Goal: Task Accomplishment & Management: Manage account settings

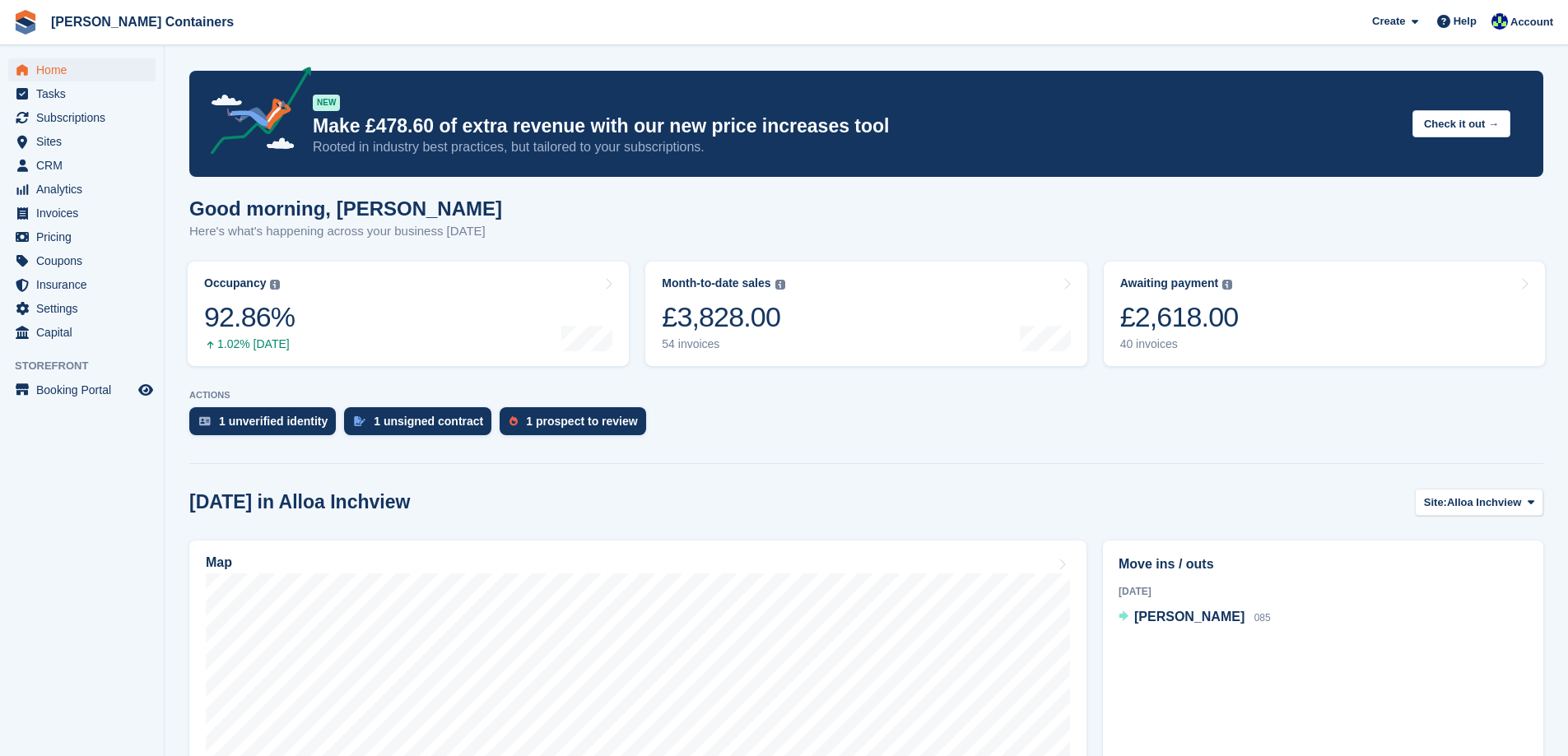
click at [1256, 337] on link "Awaiting payment The total outstanding balance on all open invoices. £2,618.00 …" at bounding box center [1324, 313] width 441 height 104
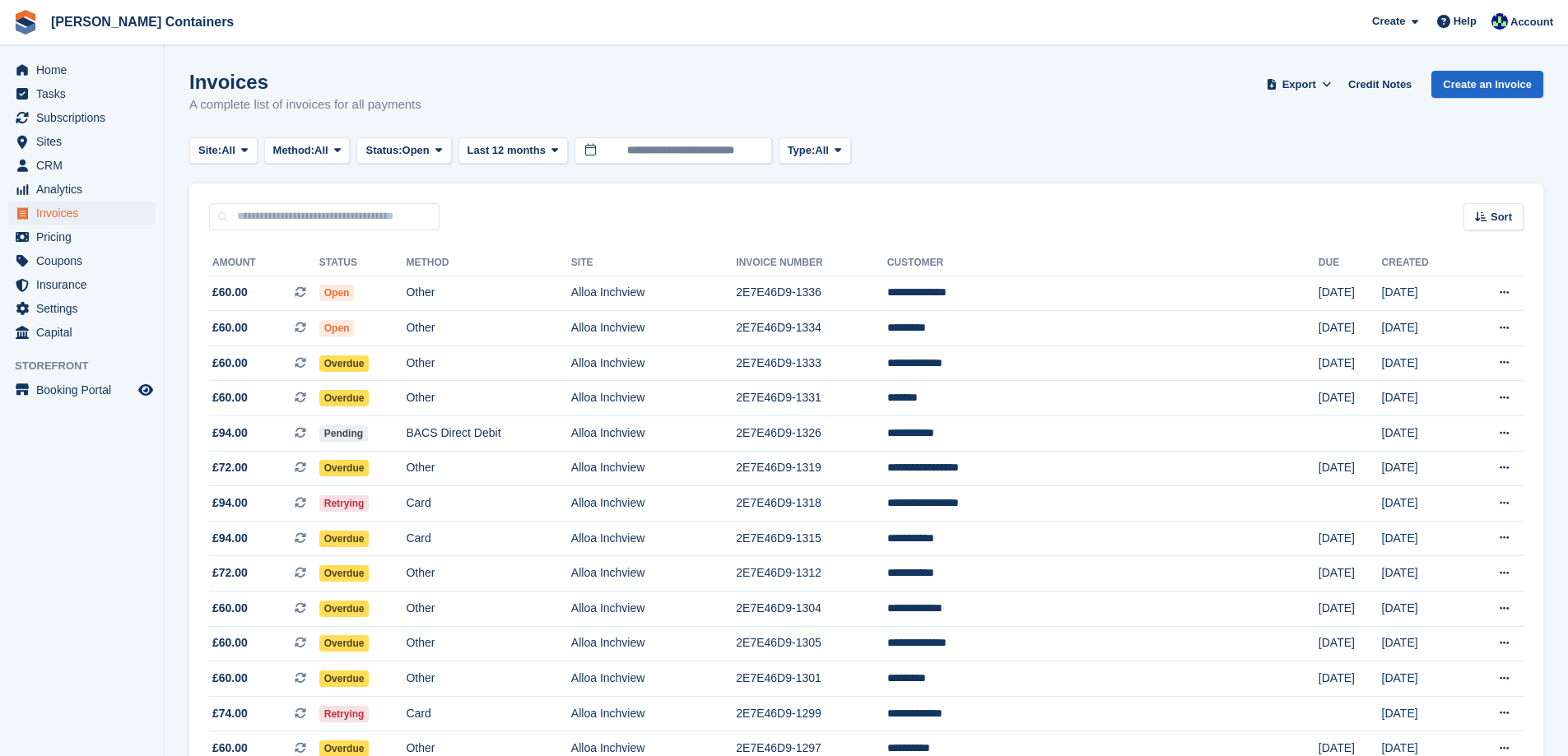
click at [1482, 207] on div "Sort" at bounding box center [1492, 216] width 60 height 27
click at [1459, 322] on span "Created (oldest first)" at bounding box center [1445, 326] width 113 height 13
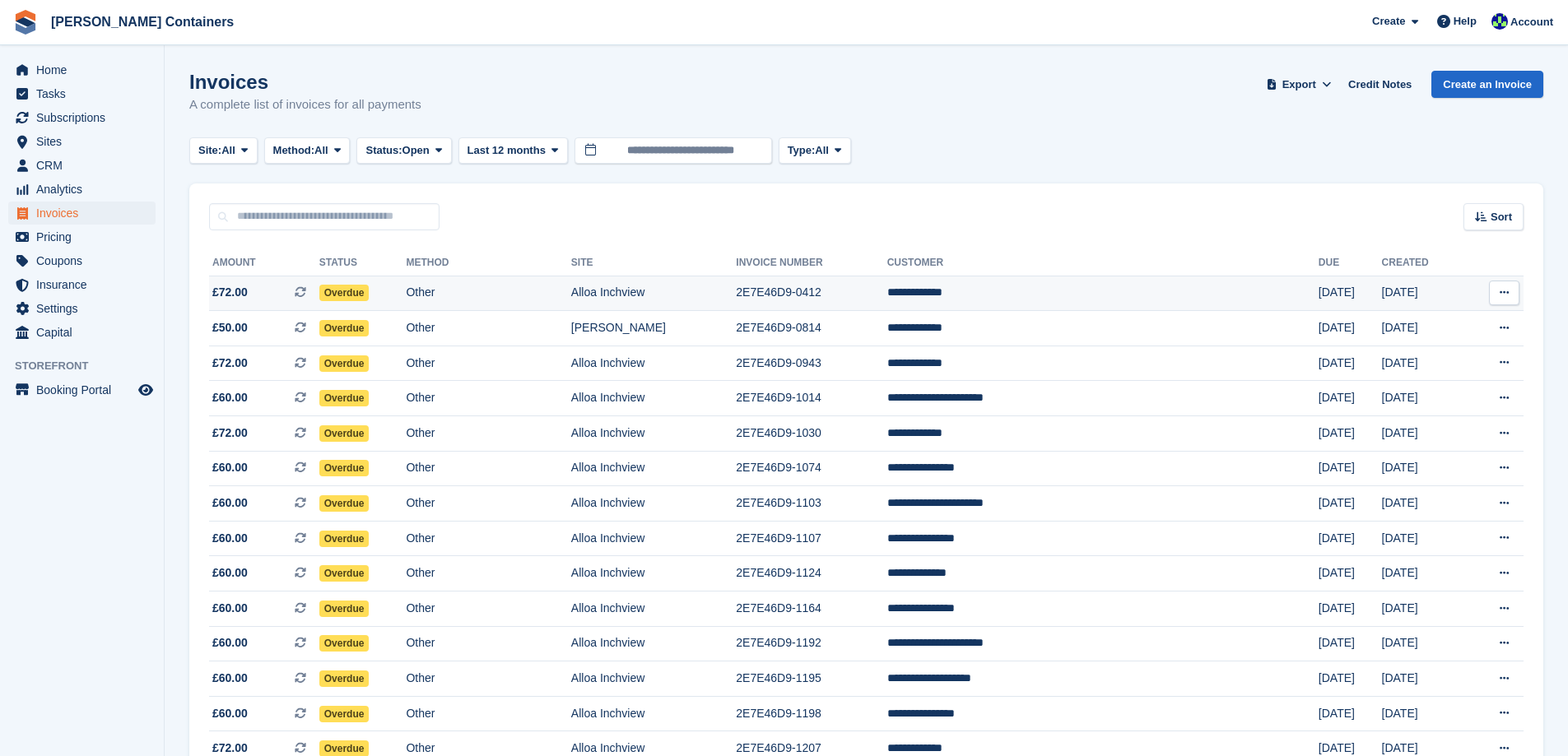
click at [1073, 298] on td "**********" at bounding box center [1103, 293] width 431 height 35
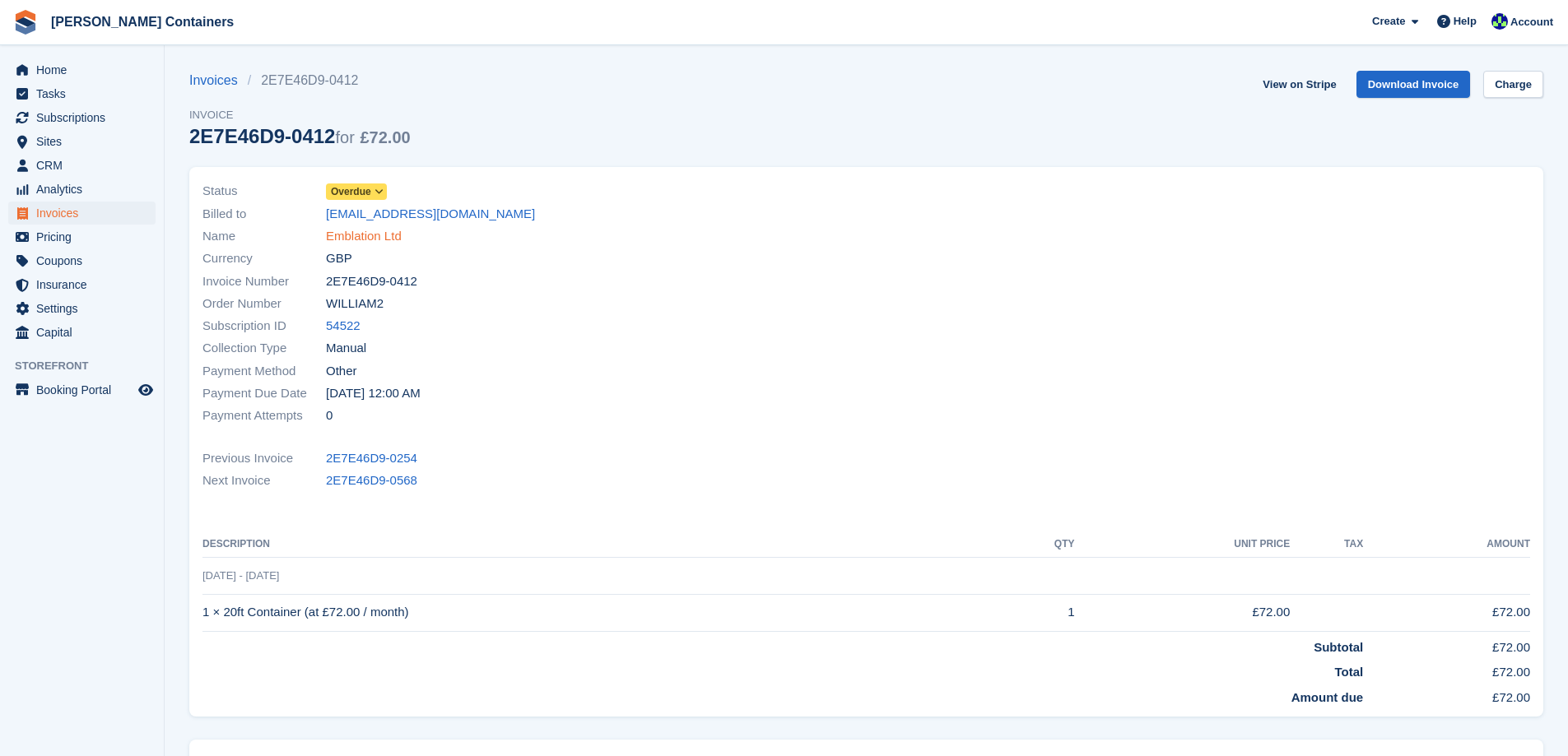
click at [362, 232] on link "Emblation Ltd" at bounding box center [363, 236] width 76 height 19
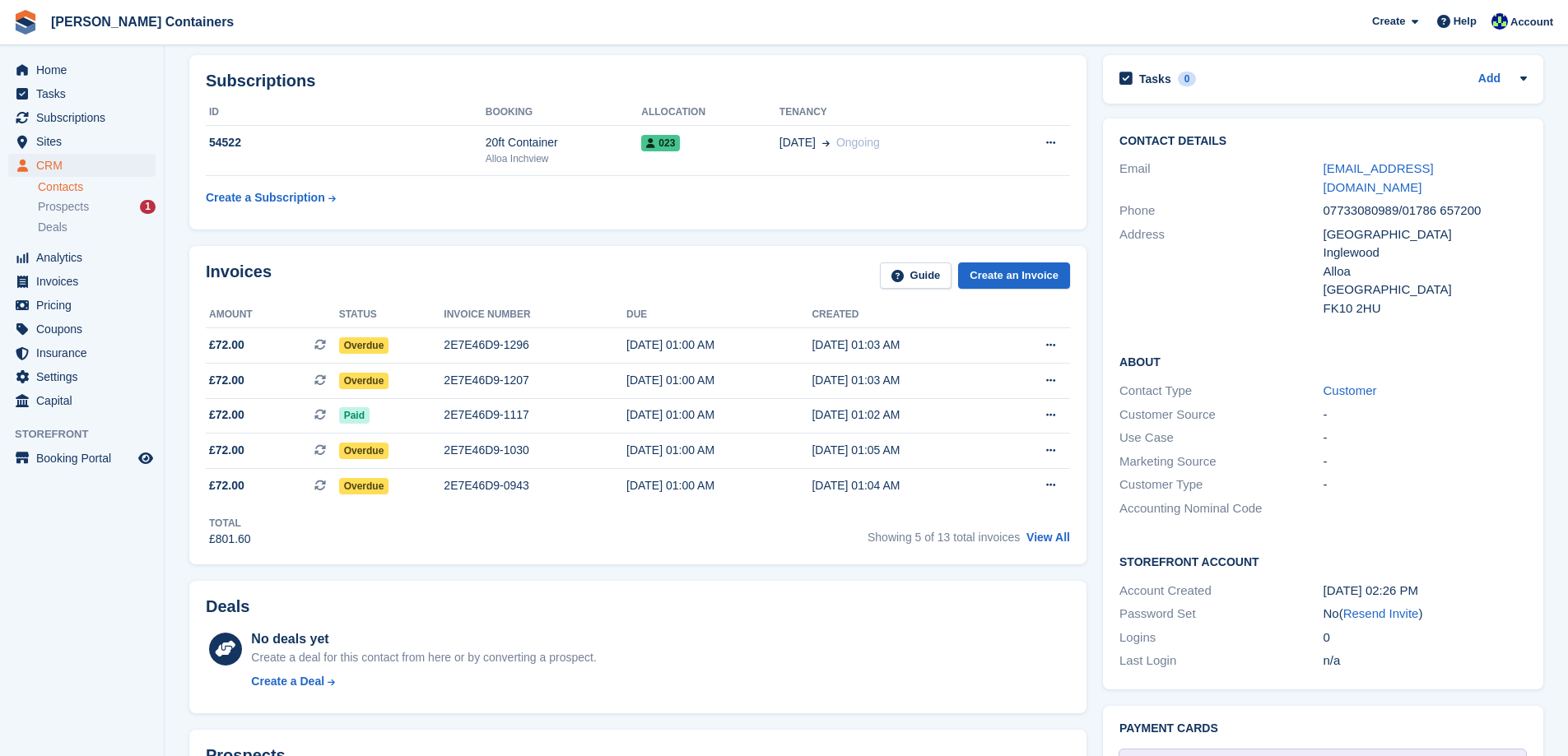
scroll to position [247, 0]
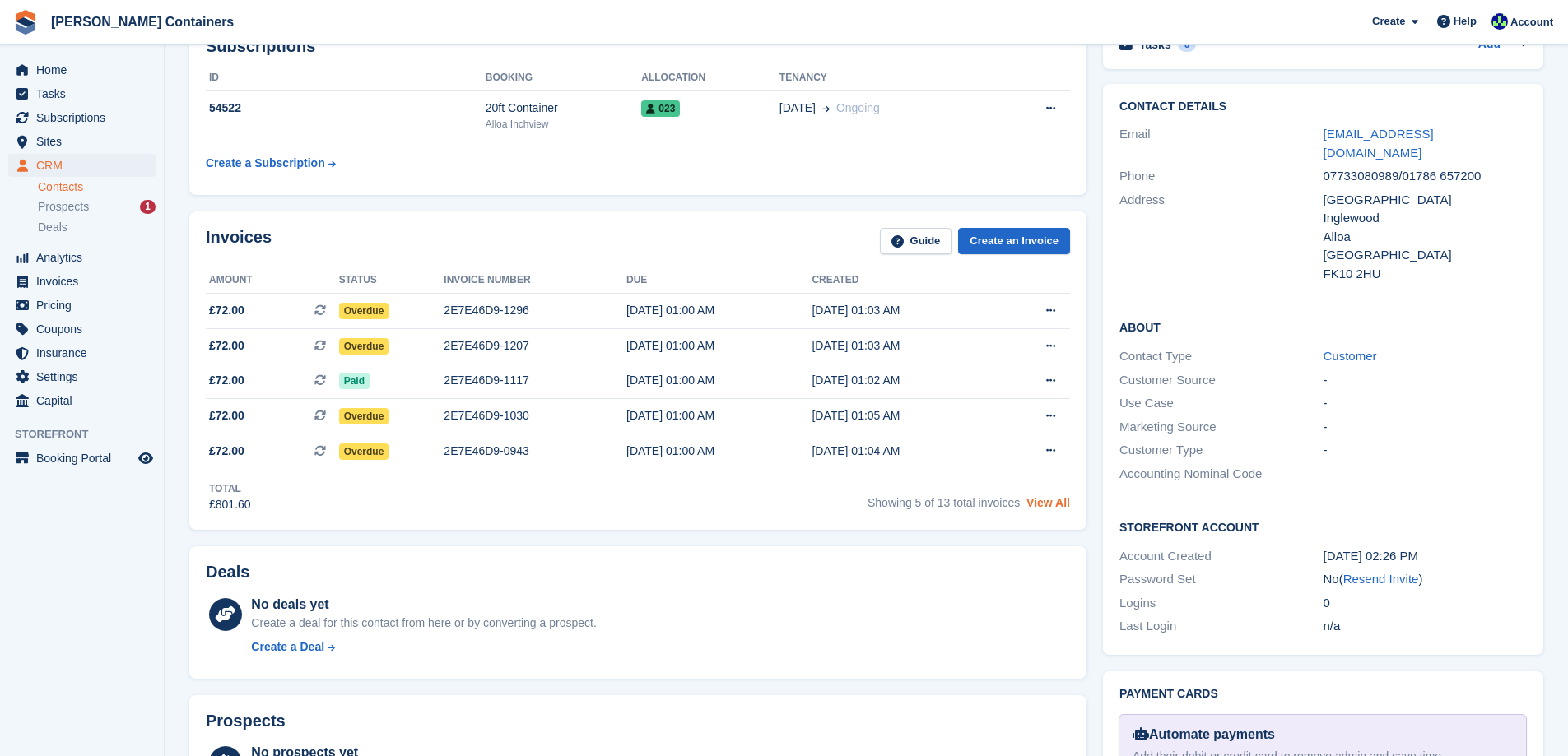
click at [1046, 500] on link "View All" at bounding box center [1048, 502] width 44 height 13
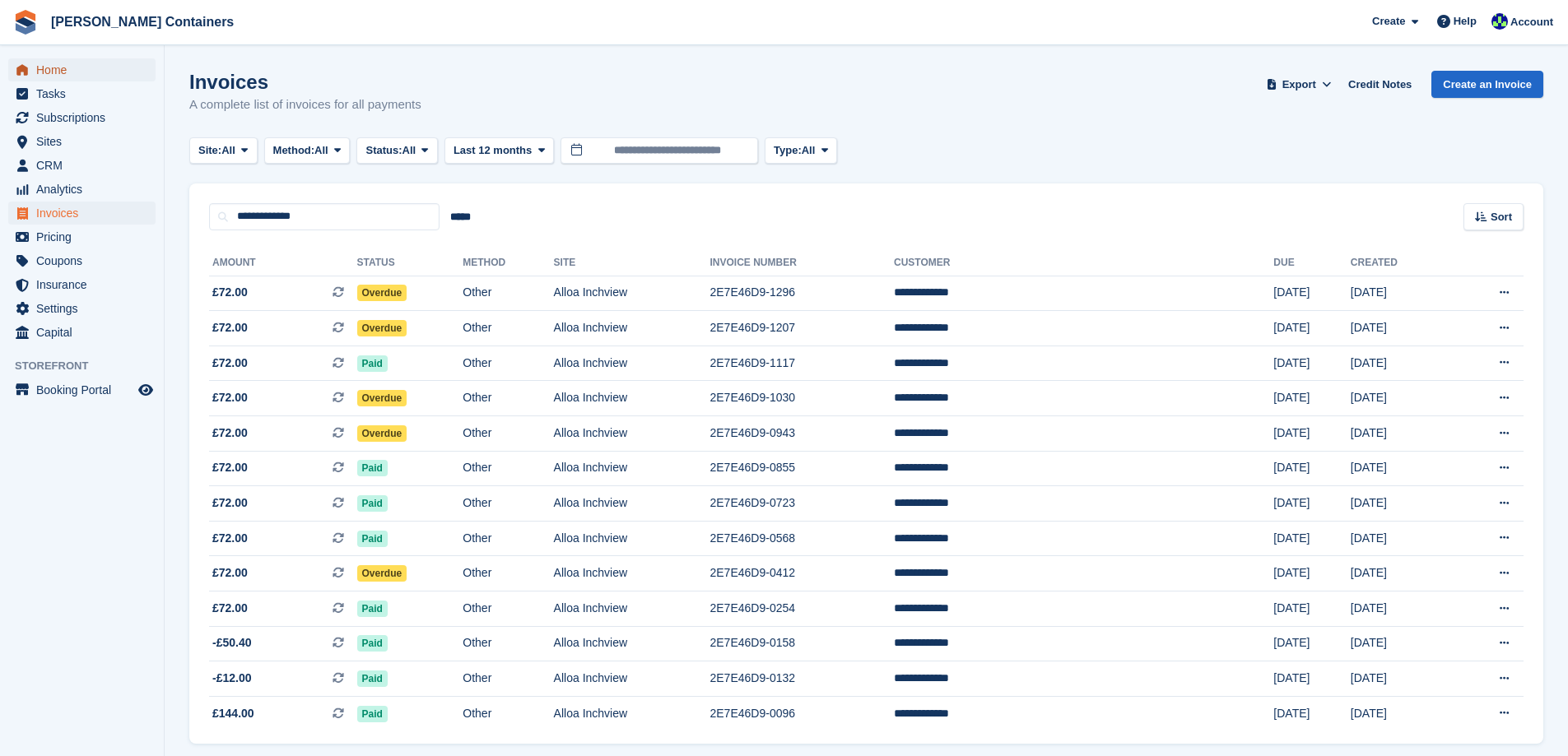
click at [56, 70] on span "Home" at bounding box center [85, 70] width 99 height 23
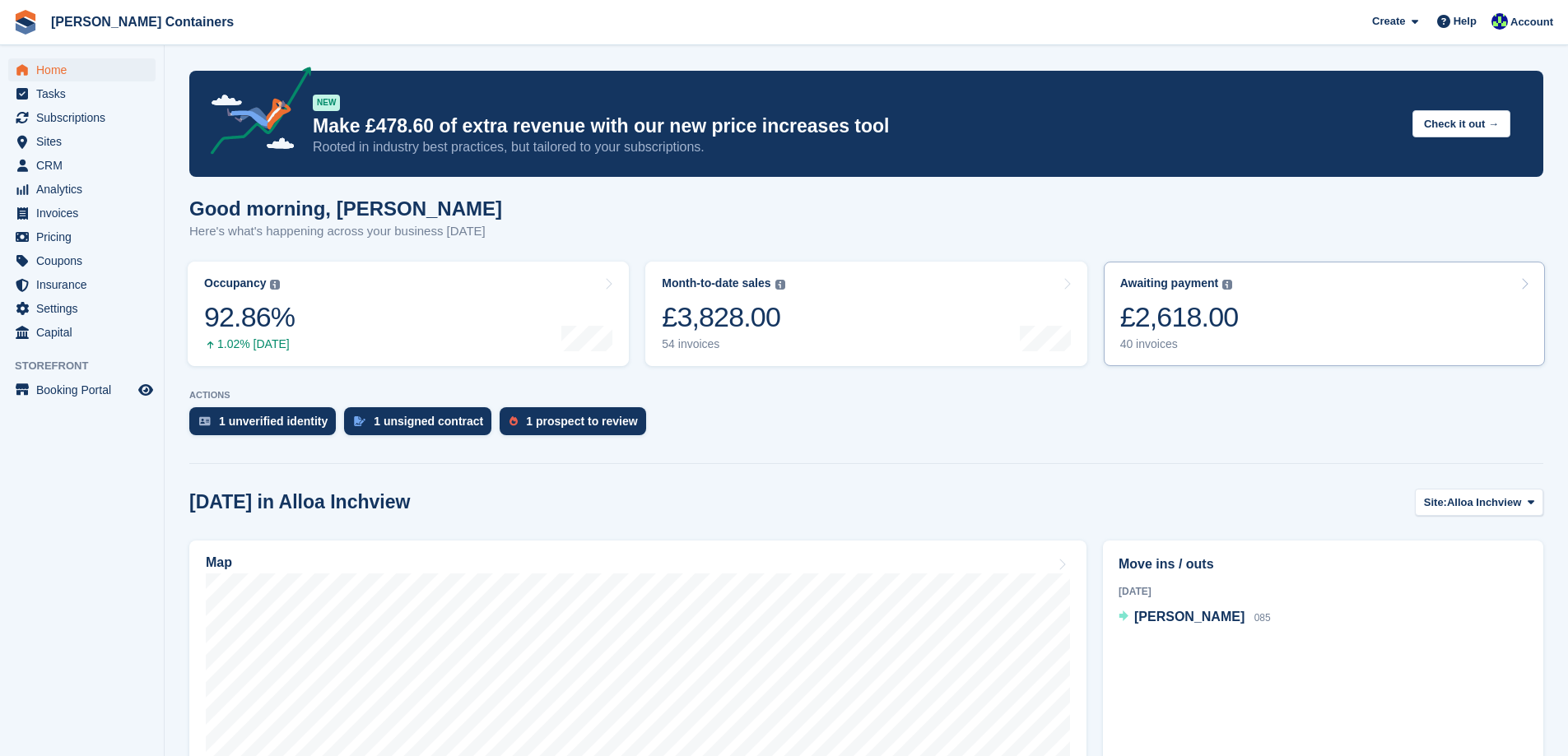
click at [1234, 345] on link "Awaiting payment The total outstanding balance on all open invoices. £2,618.00 …" at bounding box center [1324, 313] width 441 height 104
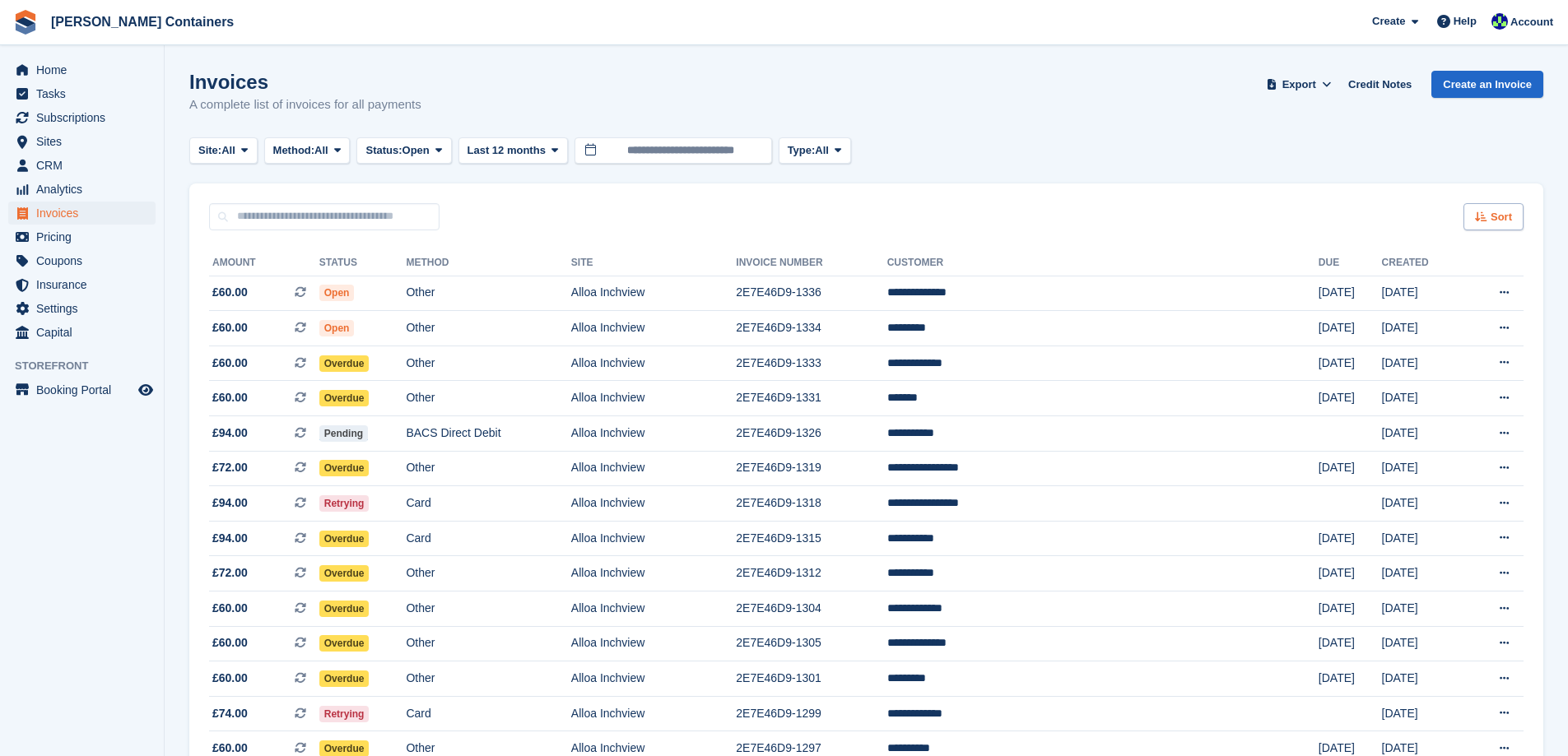
click at [1486, 217] on icon at bounding box center [1480, 216] width 12 height 11
click at [1452, 325] on span "Created (oldest first)" at bounding box center [1445, 326] width 113 height 13
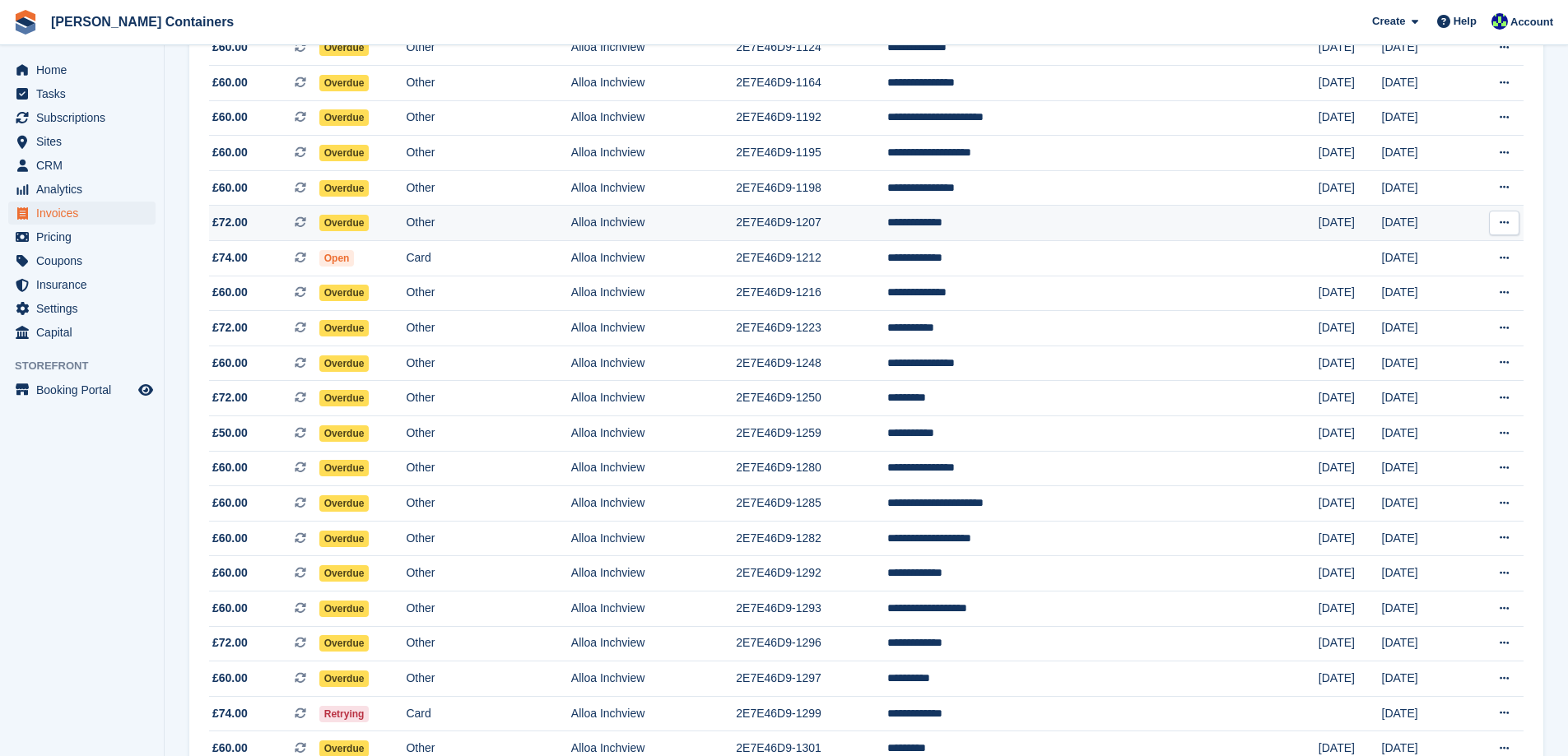
scroll to position [576, 0]
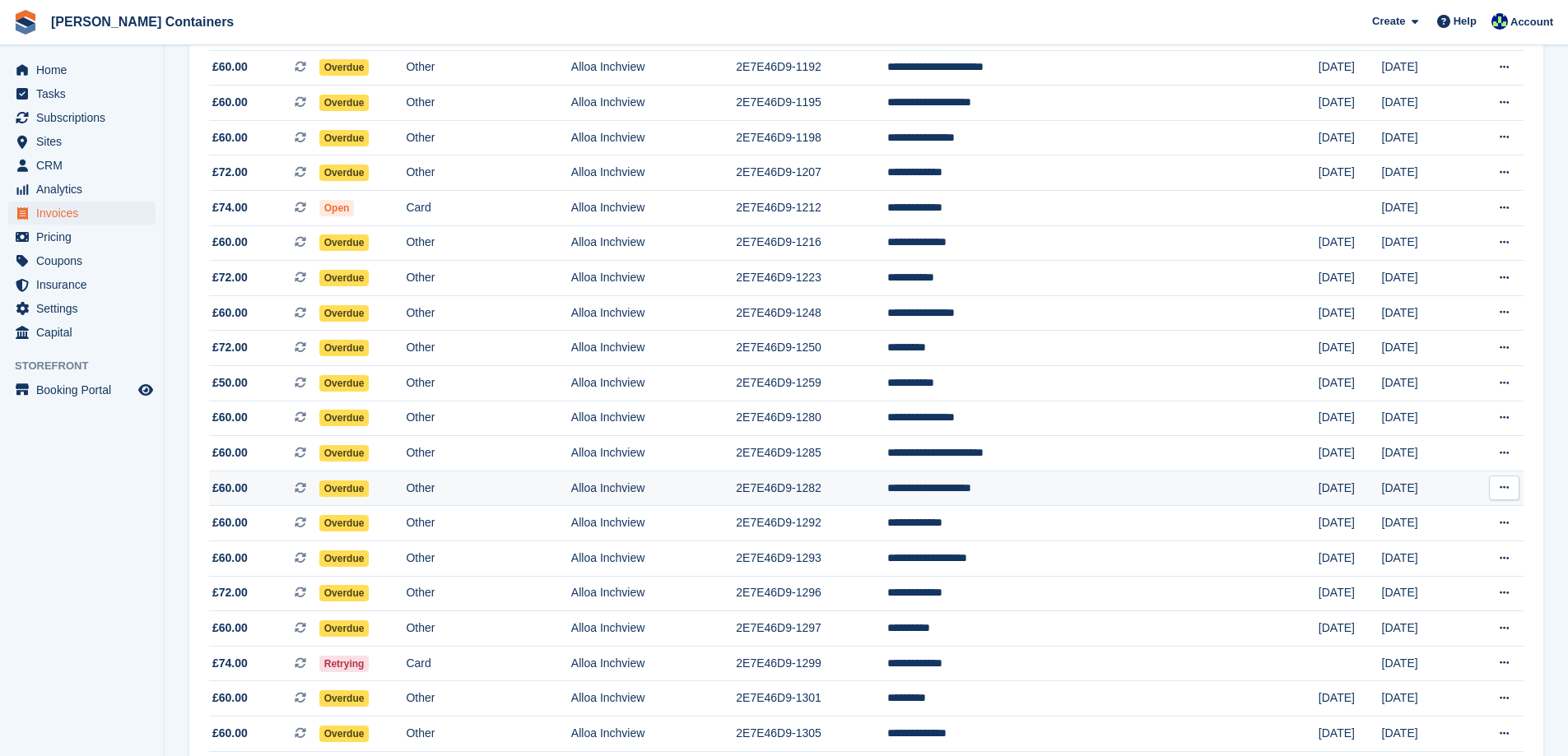
click at [1072, 499] on td "**********" at bounding box center [1103, 488] width 431 height 35
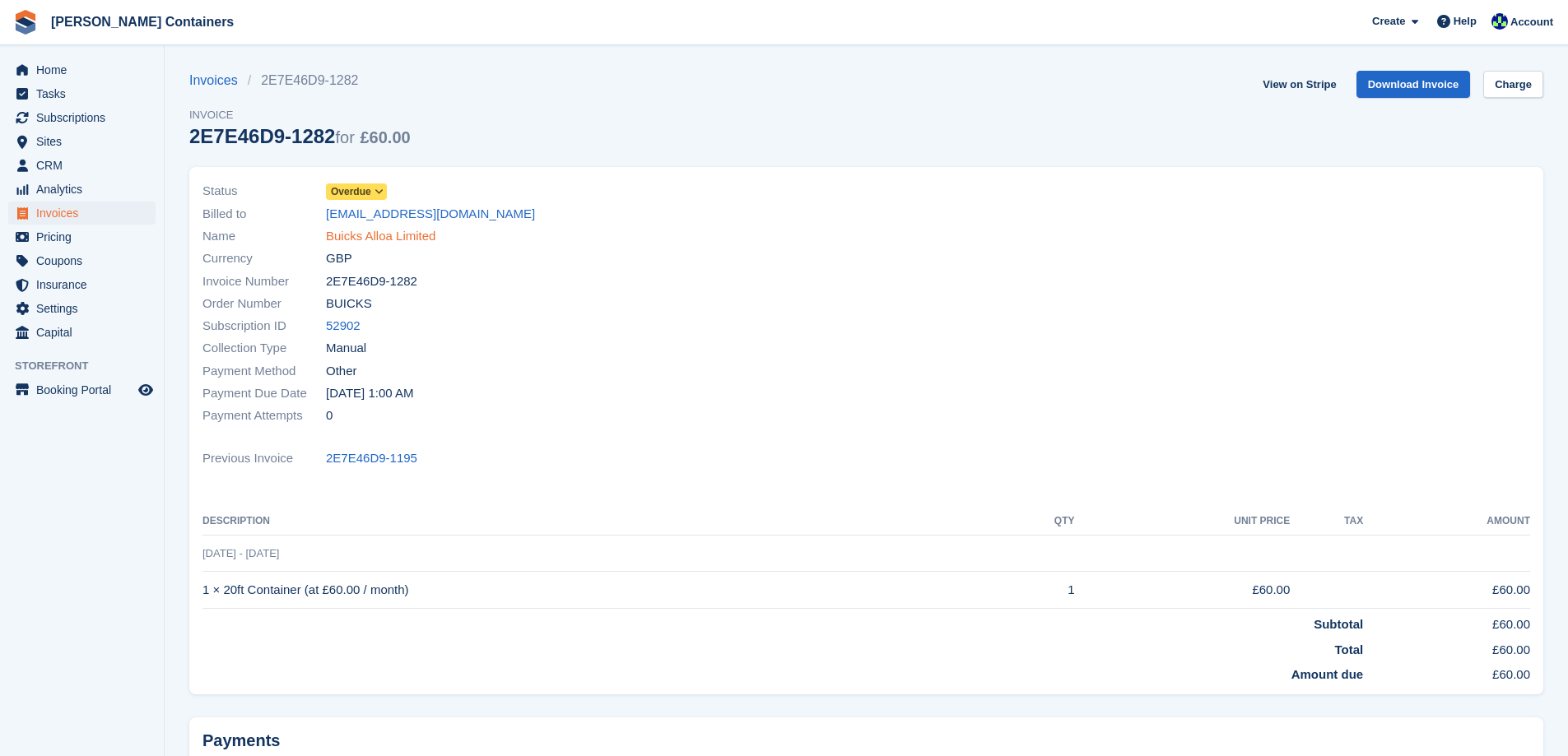
click at [384, 231] on link "Buicks Alloa Limited" at bounding box center [380, 236] width 109 height 19
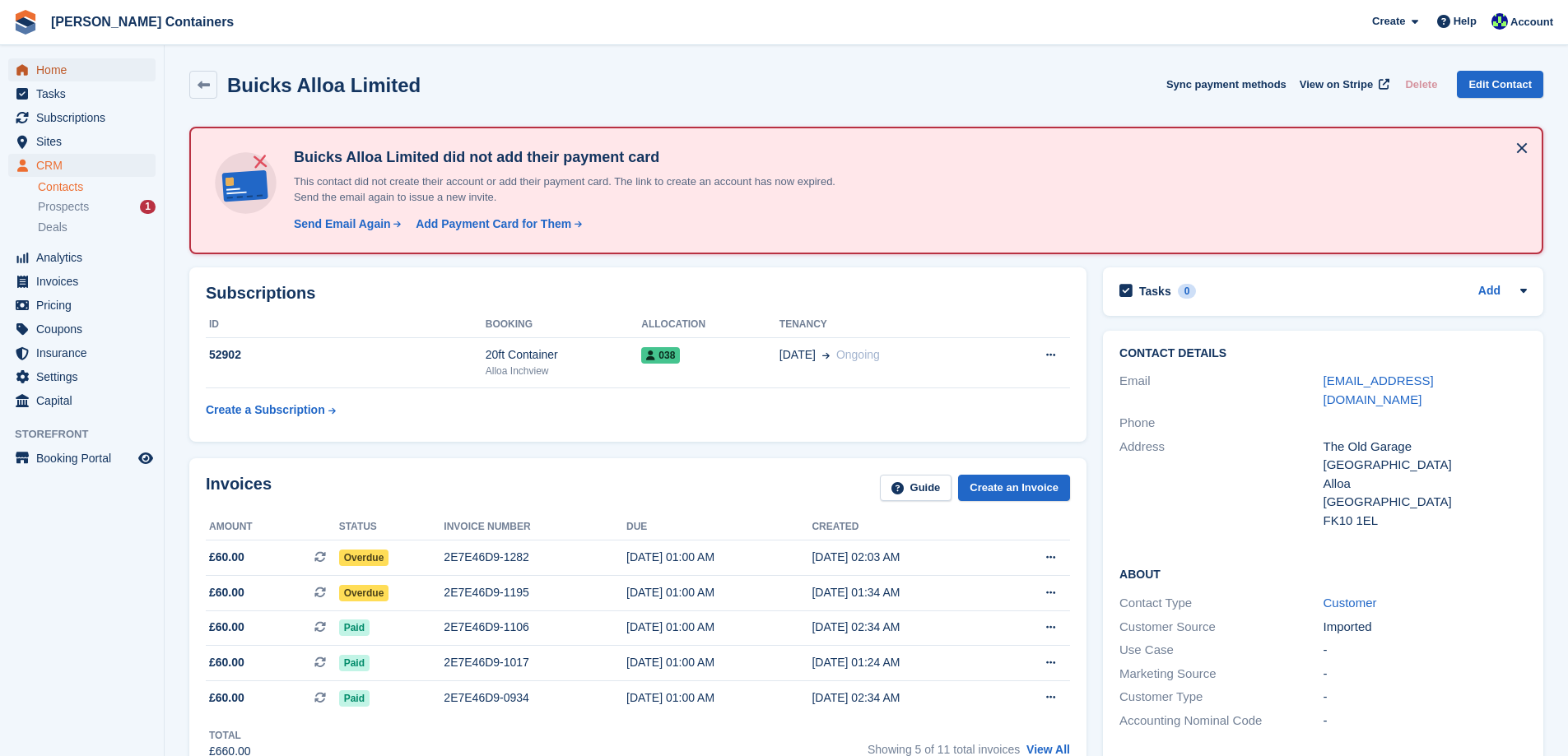
click at [36, 58] on span "Home" at bounding box center [85, 70] width 99 height 23
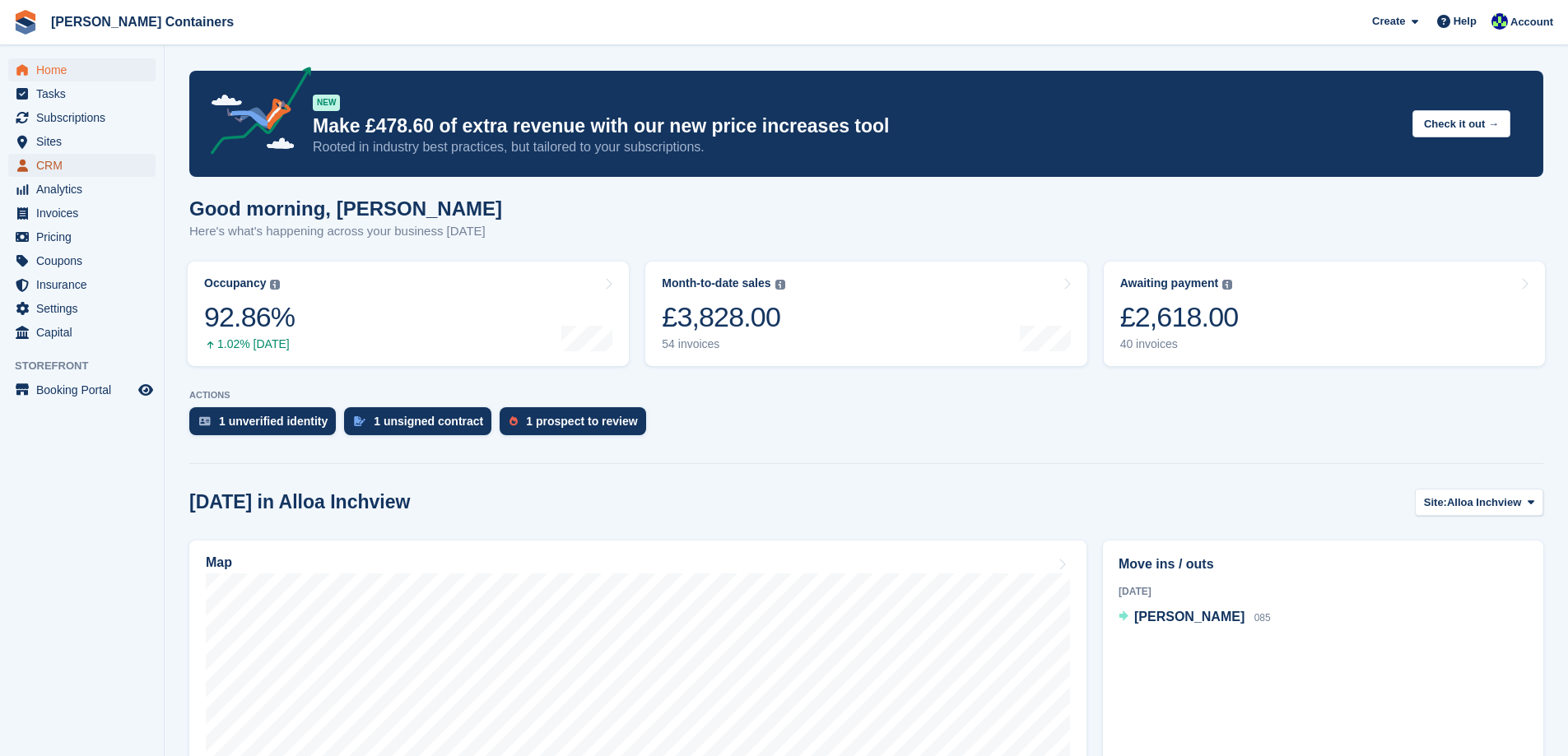
click at [64, 169] on span "CRM" at bounding box center [85, 166] width 99 height 23
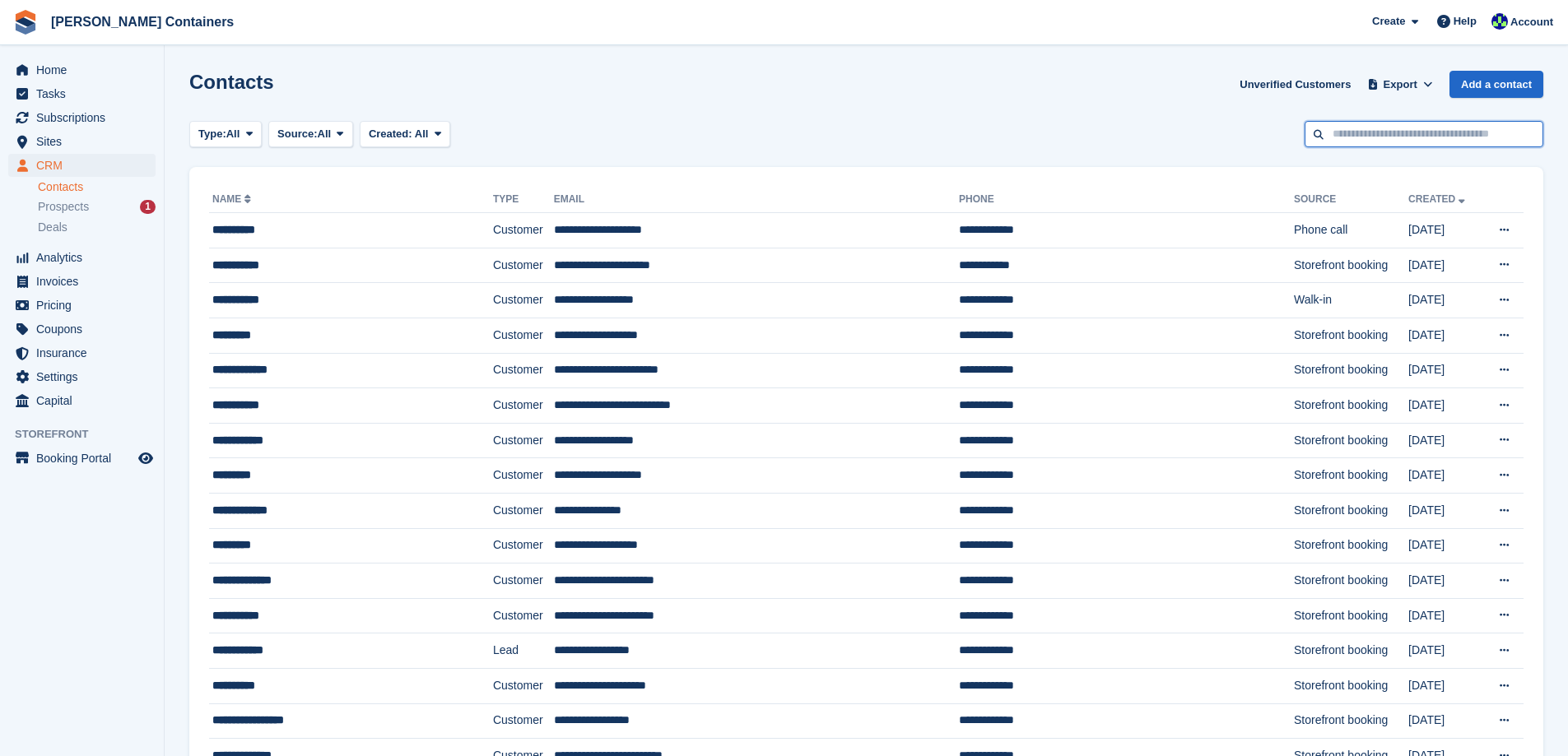
click at [1385, 126] on input "text" at bounding box center [1422, 134] width 238 height 27
type input "*****"
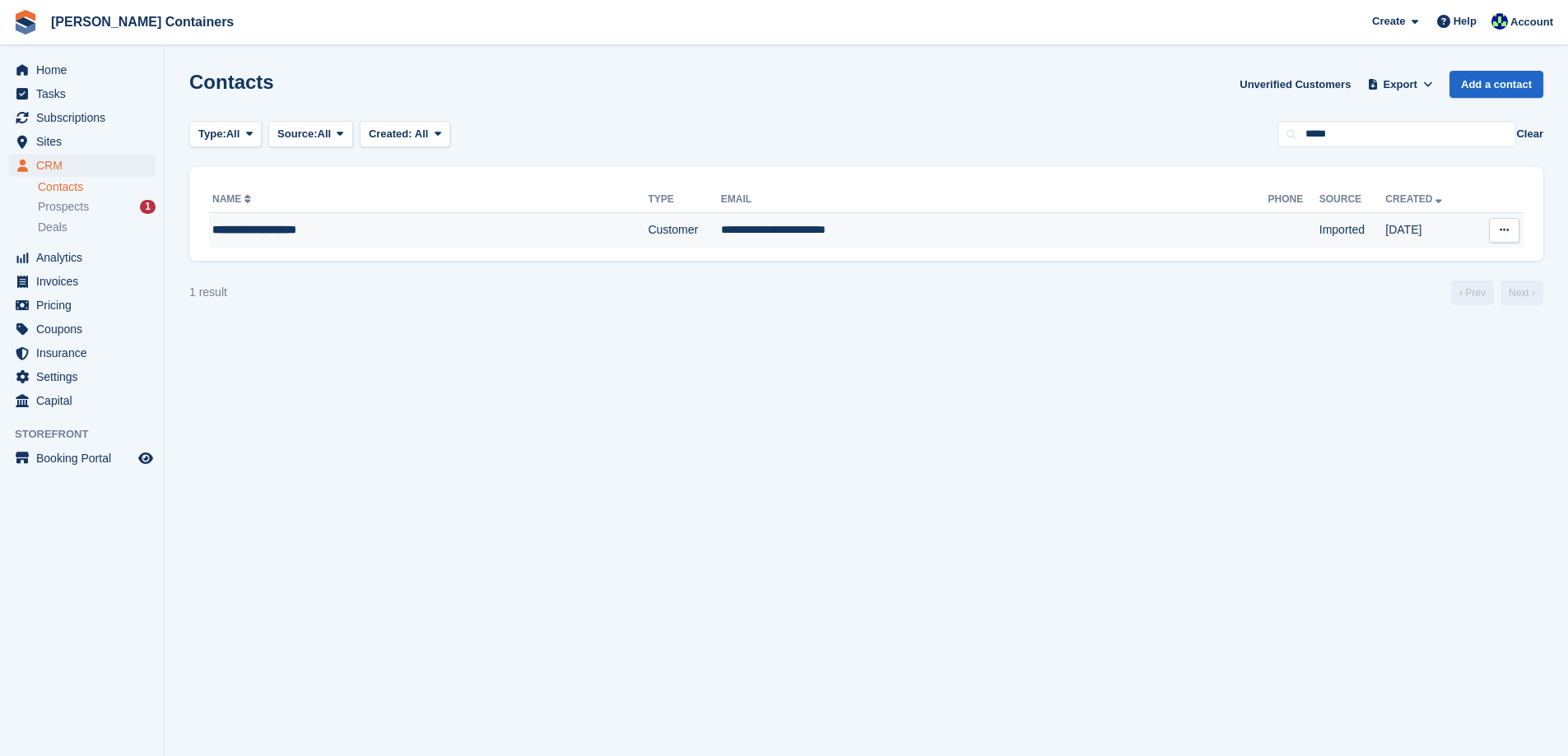
click at [819, 218] on td "**********" at bounding box center [995, 231] width 548 height 34
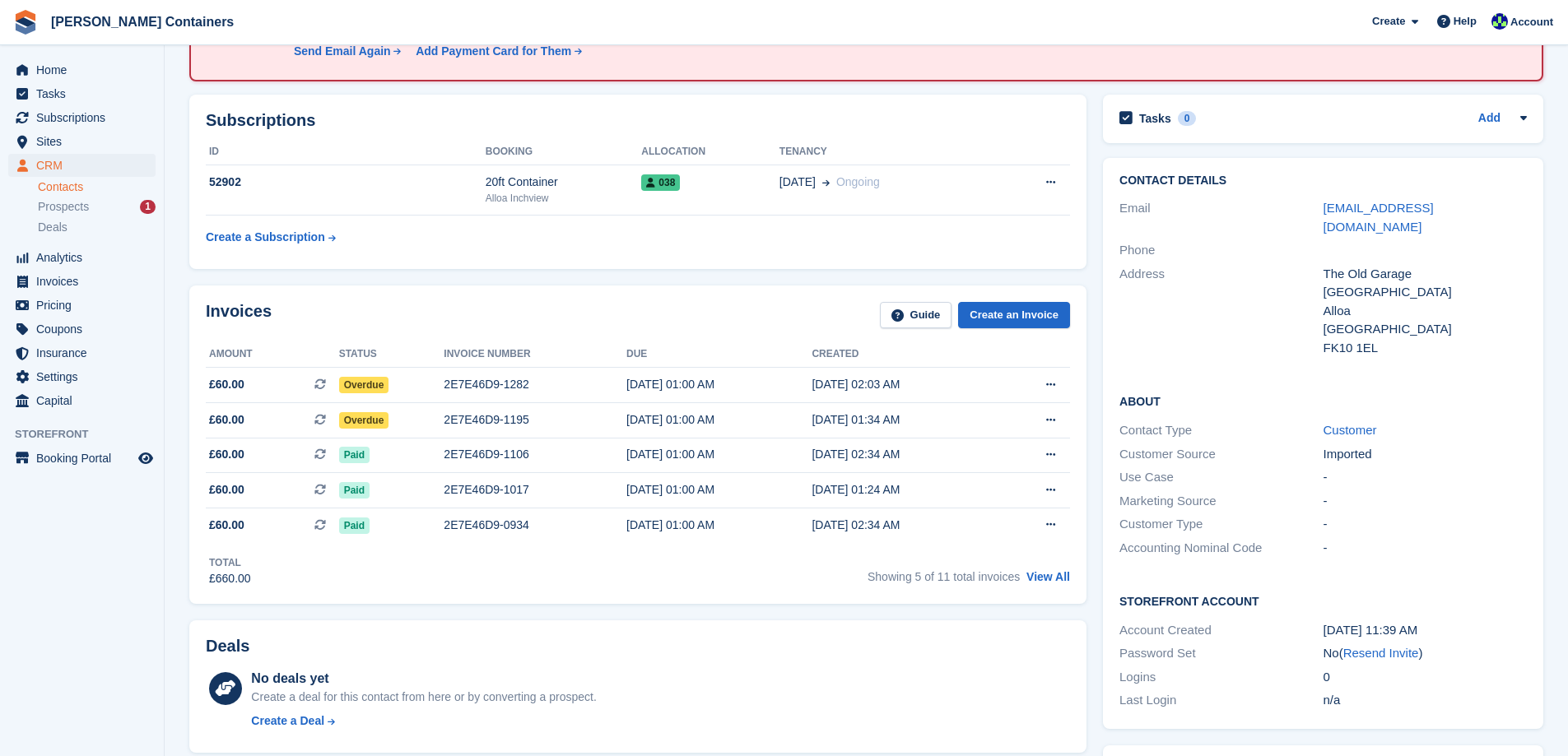
scroll to position [247, 0]
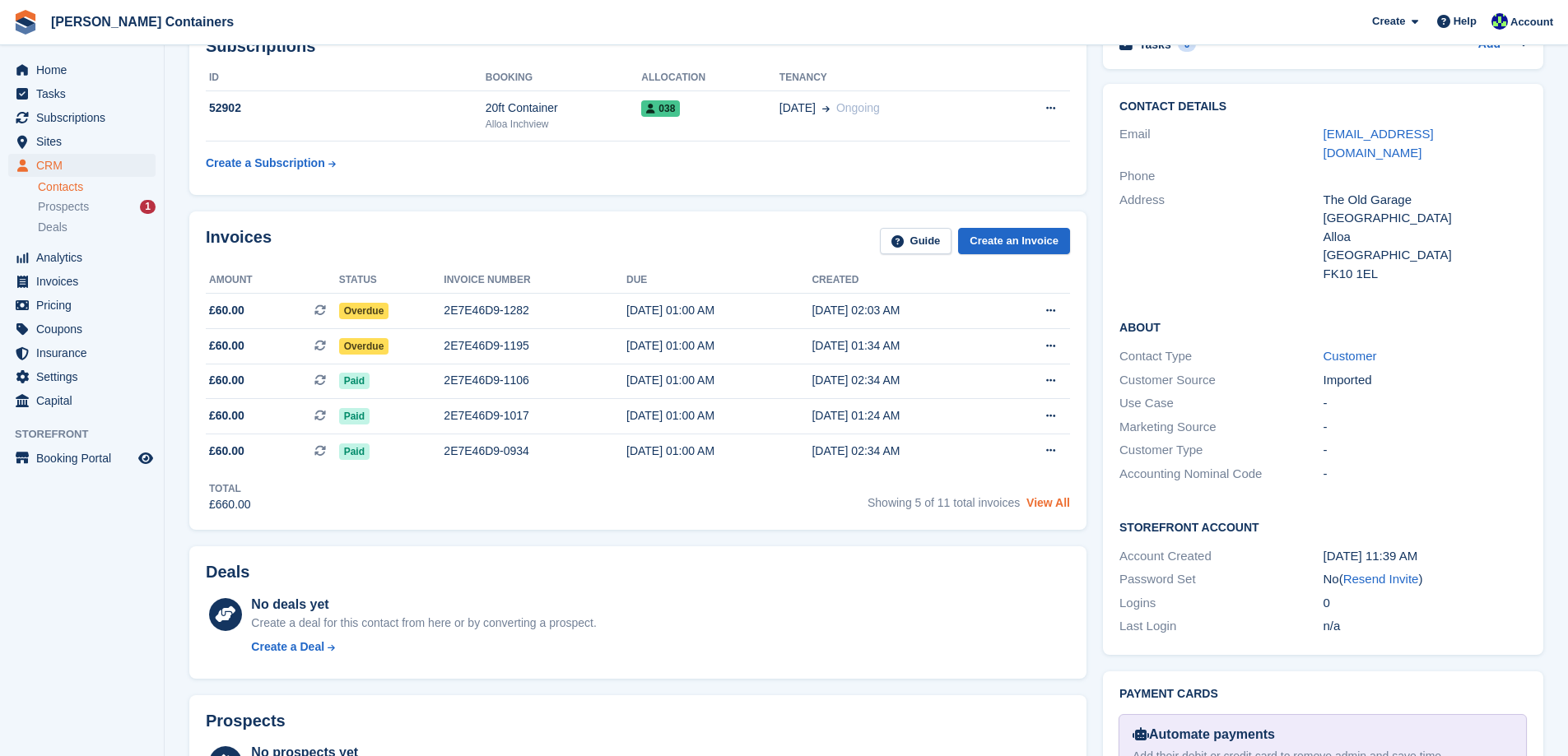
click at [1046, 507] on link "View All" at bounding box center [1048, 502] width 44 height 13
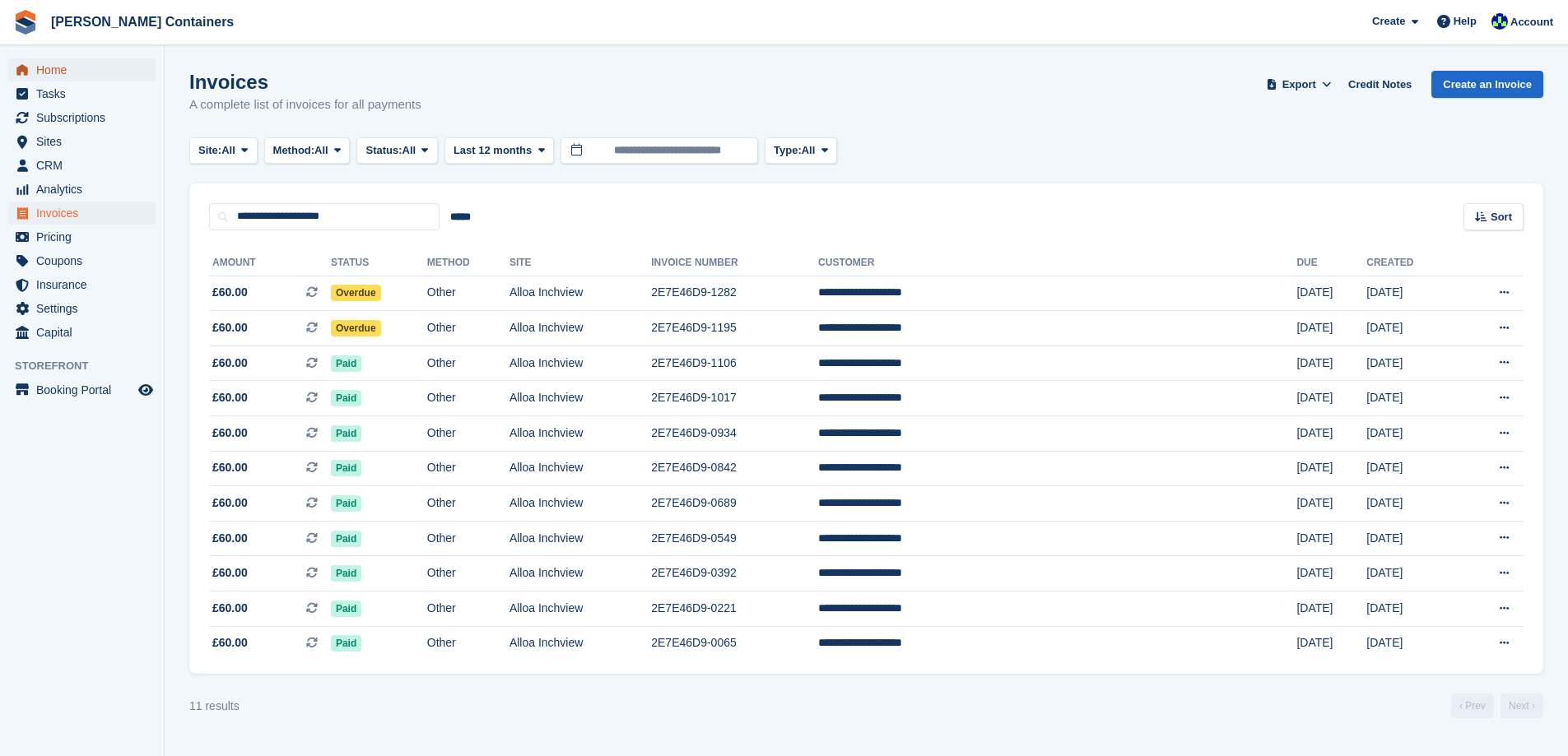
click at [65, 75] on span "Home" at bounding box center [85, 70] width 99 height 23
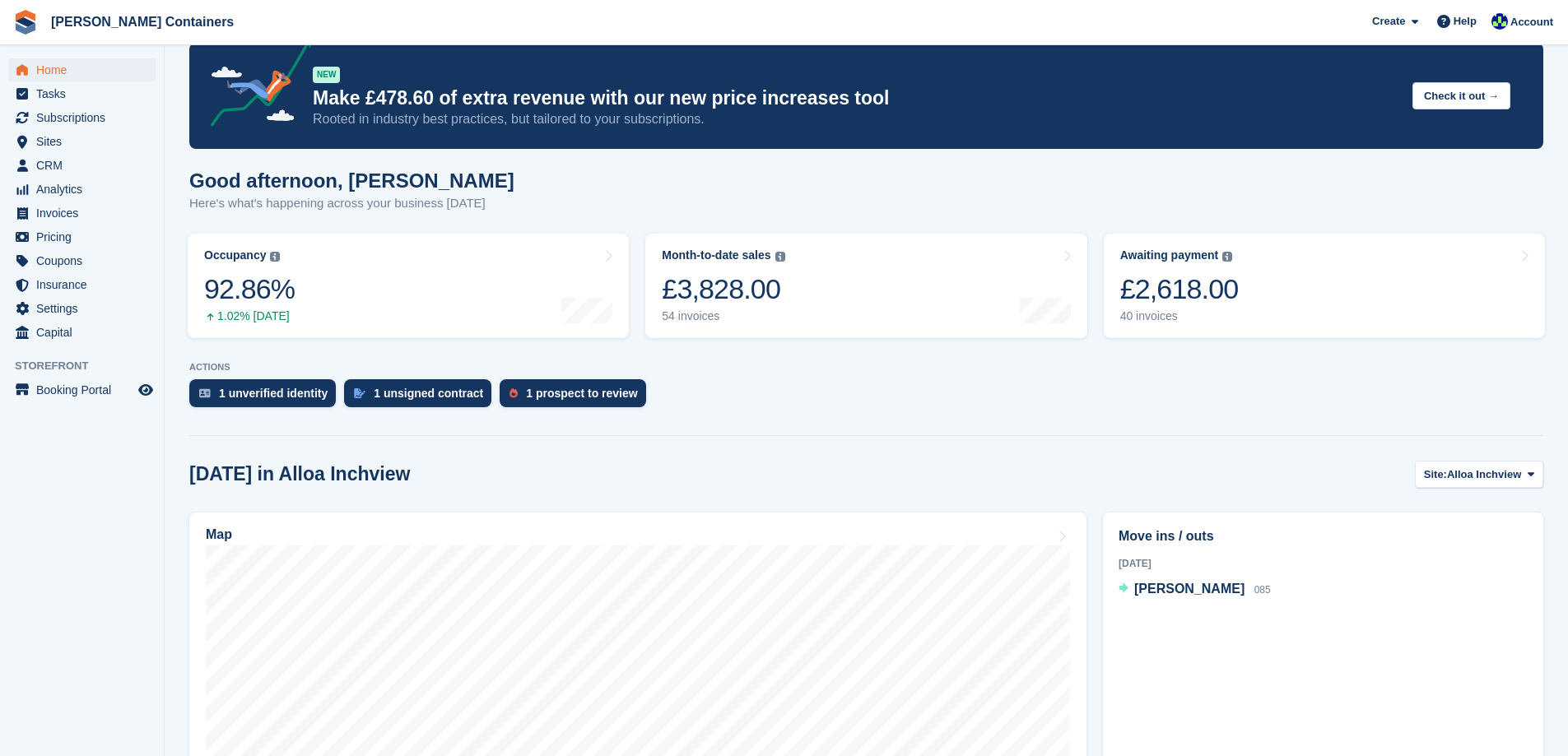
scroll to position [82, 0]
